Goal: Transaction & Acquisition: Register for event/course

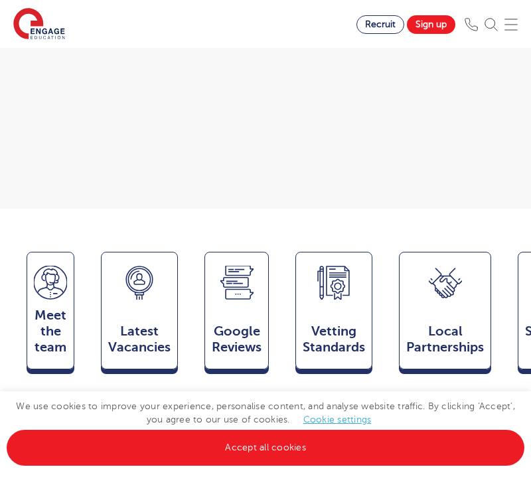
scroll to position [404, 0]
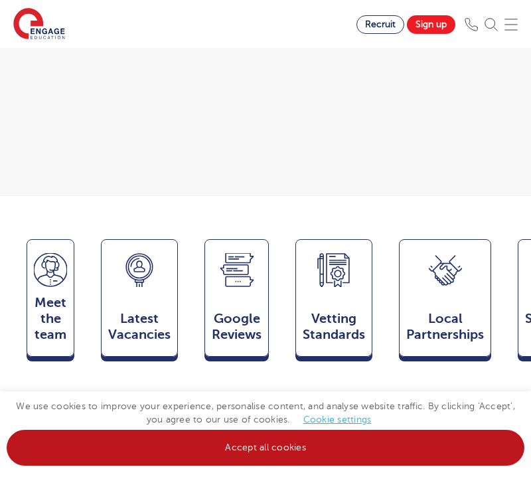
click at [255, 445] on link "Accept all cookies" at bounding box center [266, 448] width 518 height 36
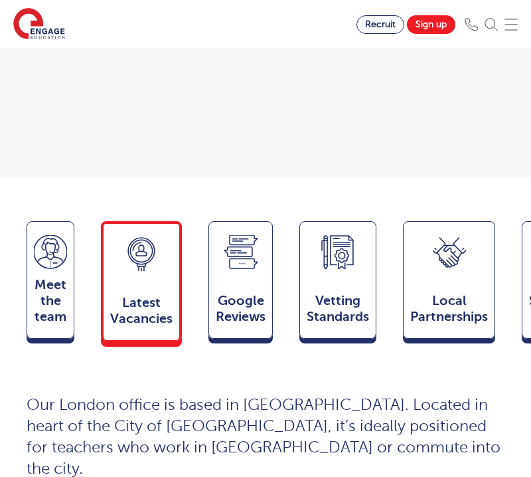
click at [135, 272] on div "Latest Vacancies Jobs" at bounding box center [141, 281] width 81 height 120
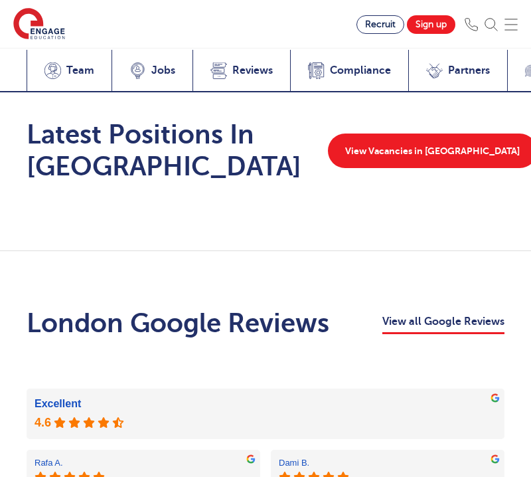
scroll to position [3010, 0]
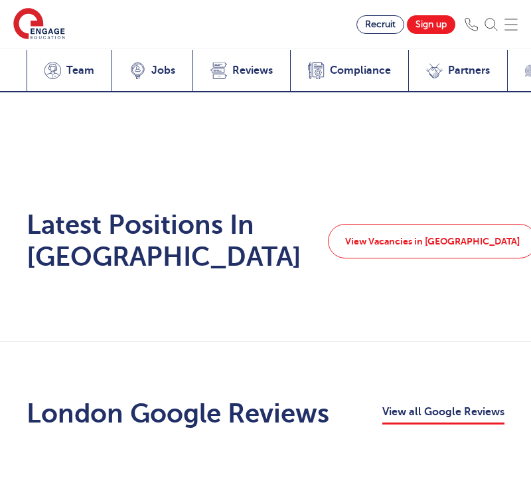
click at [456, 224] on link "View Vacancies in London" at bounding box center [432, 241] width 209 height 35
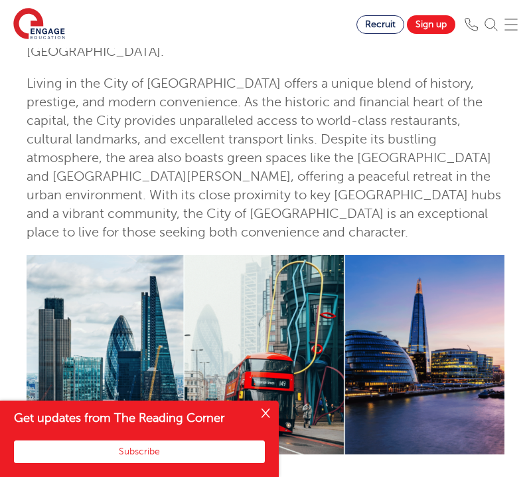
scroll to position [330, 0]
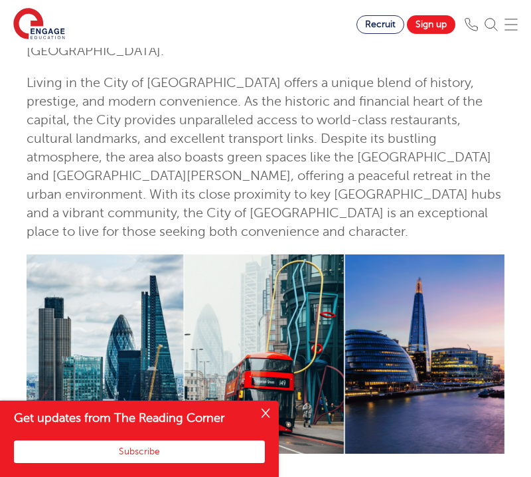
click at [270, 416] on button "Close" at bounding box center [265, 413] width 27 height 27
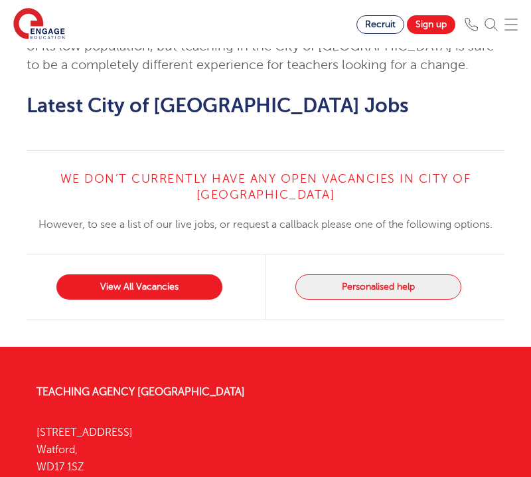
scroll to position [1124, 0]
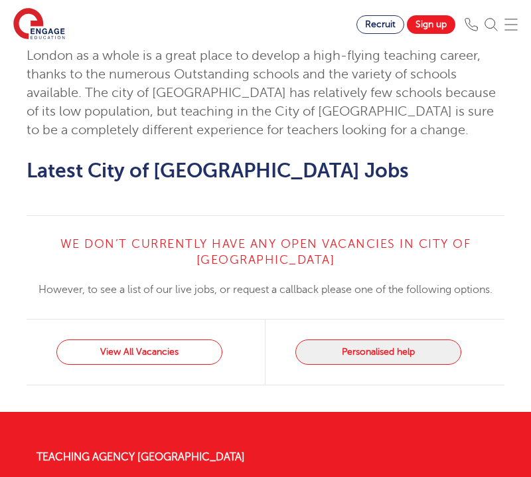
click at [129, 339] on link "View All Vacancies" at bounding box center [139, 351] width 166 height 25
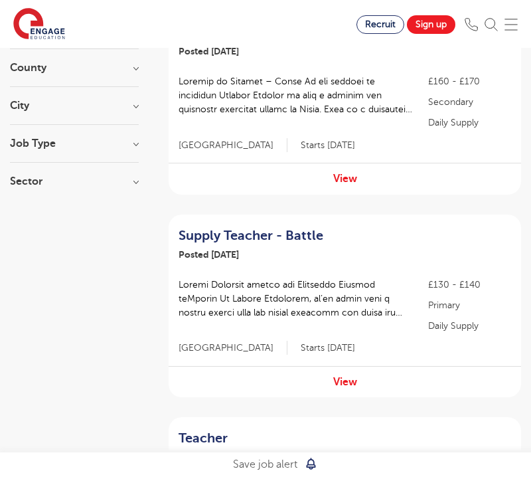
scroll to position [206, 0]
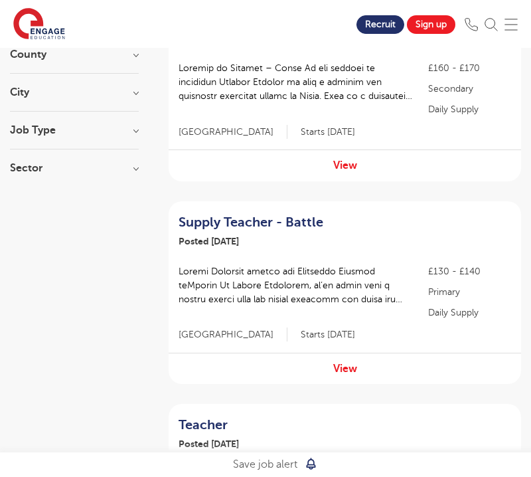
click at [377, 23] on span "Recruit" at bounding box center [380, 24] width 31 height 10
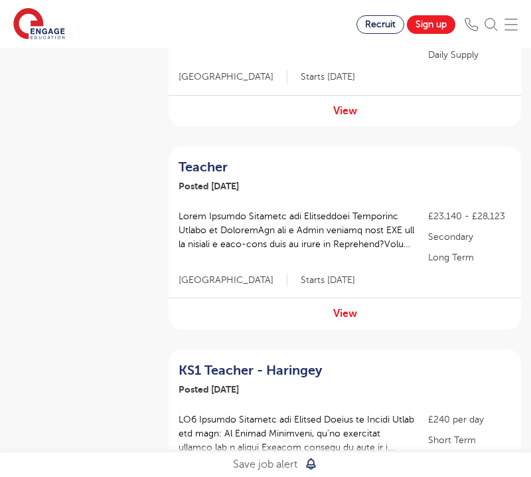
scroll to position [479, 0]
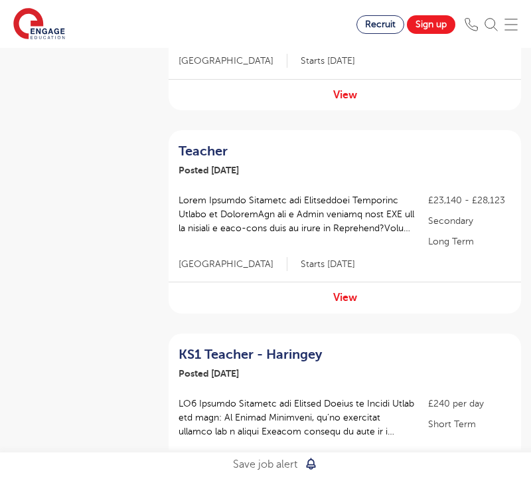
click at [509, 29] on img at bounding box center [511, 24] width 13 height 13
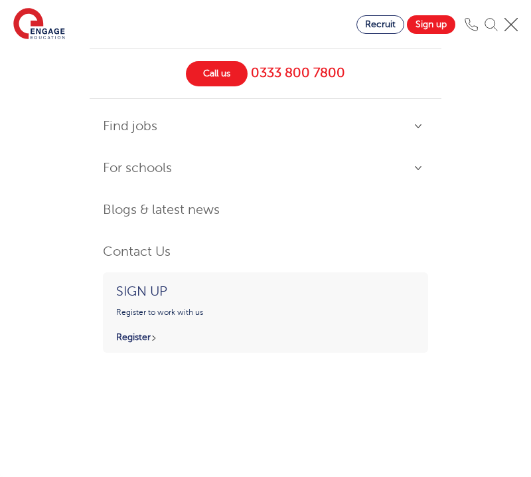
click at [161, 135] on link "Find jobs" at bounding box center [265, 126] width 325 height 29
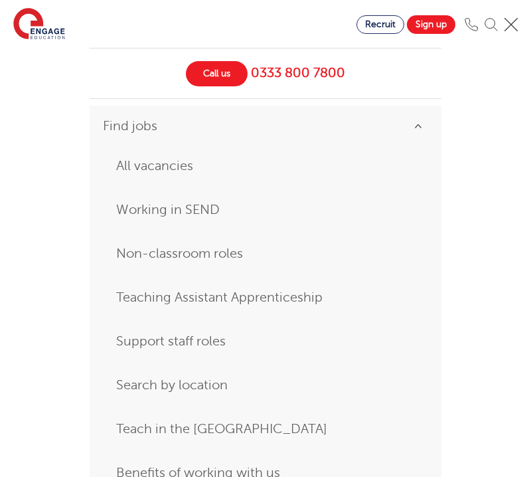
click at [141, 169] on link "All vacancies" at bounding box center [265, 166] width 299 height 24
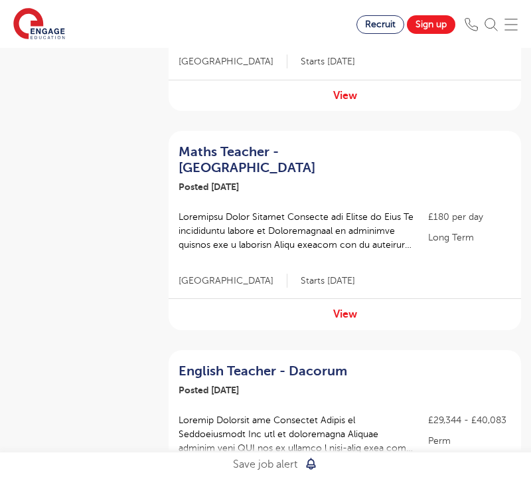
scroll to position [1251, 0]
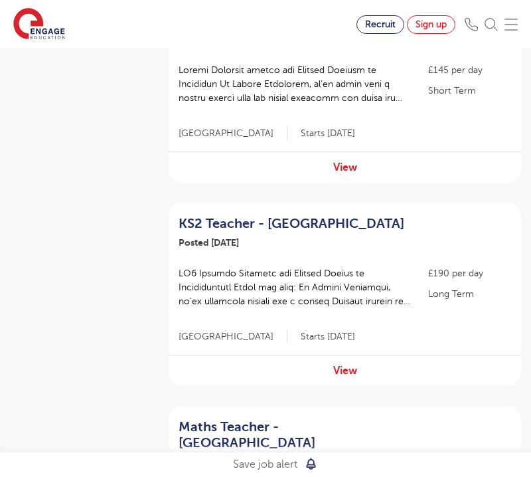
click at [440, 27] on link "Sign up" at bounding box center [431, 24] width 48 height 19
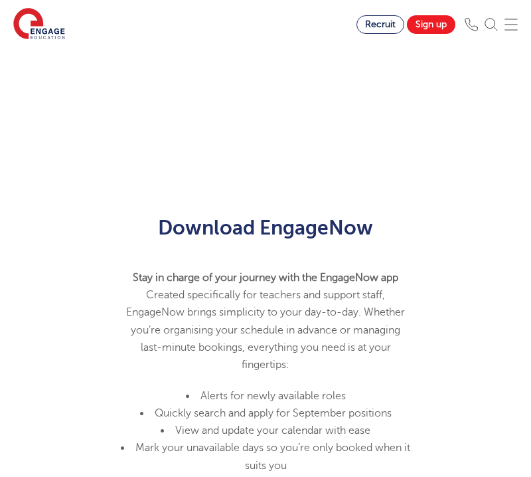
scroll to position [782, 0]
